Goal: Task Accomplishment & Management: Complete application form

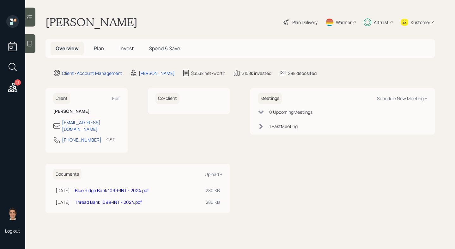
click at [102, 50] on span "Plan" at bounding box center [99, 48] width 10 height 7
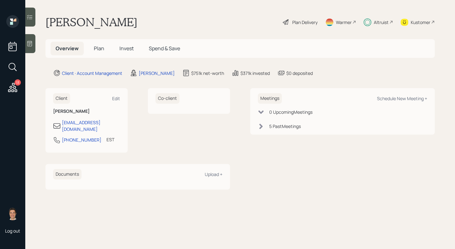
click at [98, 46] on span "Plan" at bounding box center [99, 48] width 10 height 7
